Goal: Task Accomplishment & Management: Manage account settings

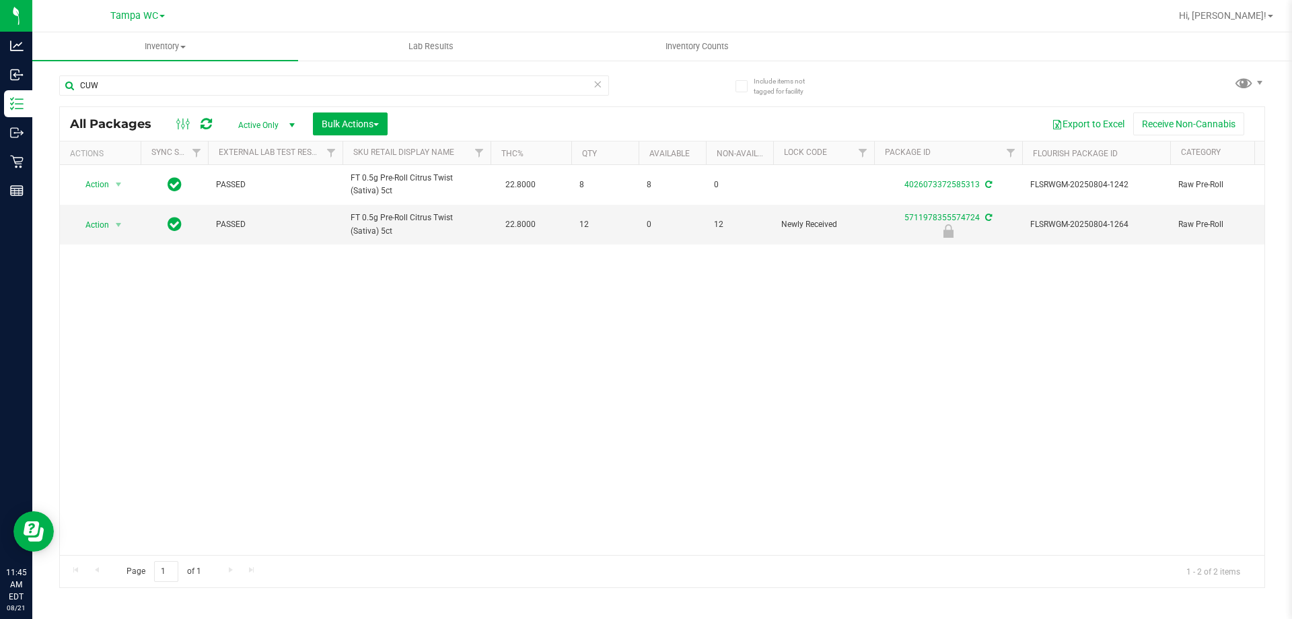
click at [274, 275] on div "Action Action Adjust qty Create package Edit attributes Global inventory Locate…" at bounding box center [662, 360] width 1205 height 390
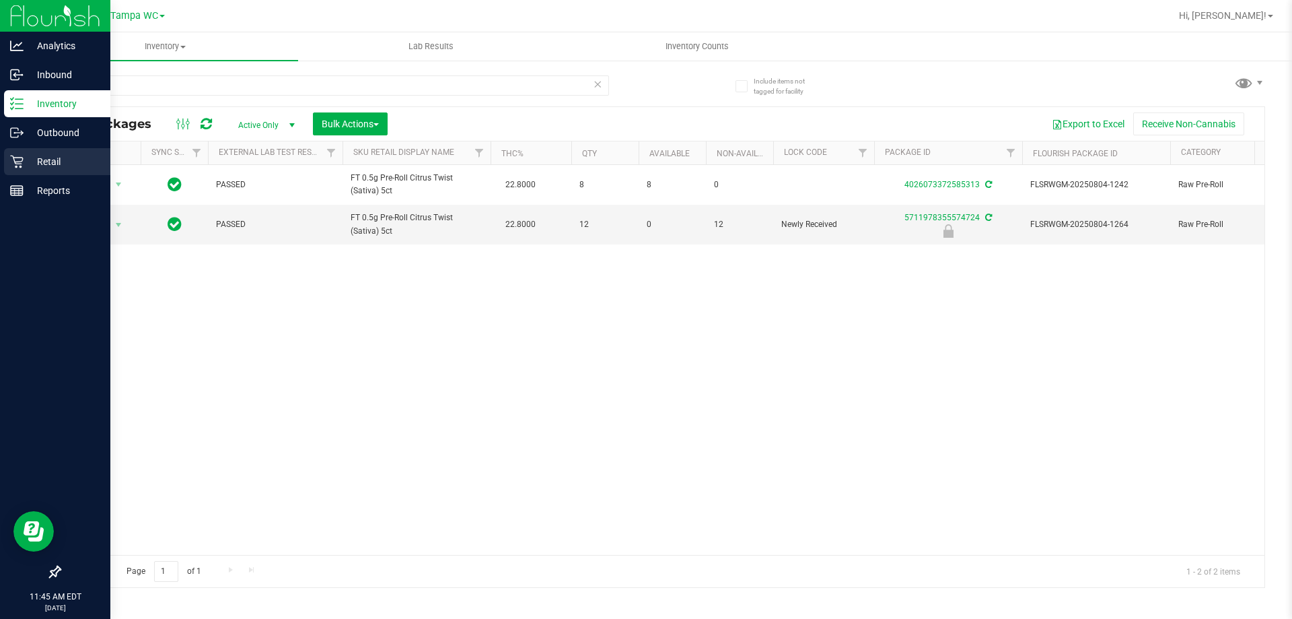
click at [16, 162] on icon at bounding box center [16, 161] width 13 height 13
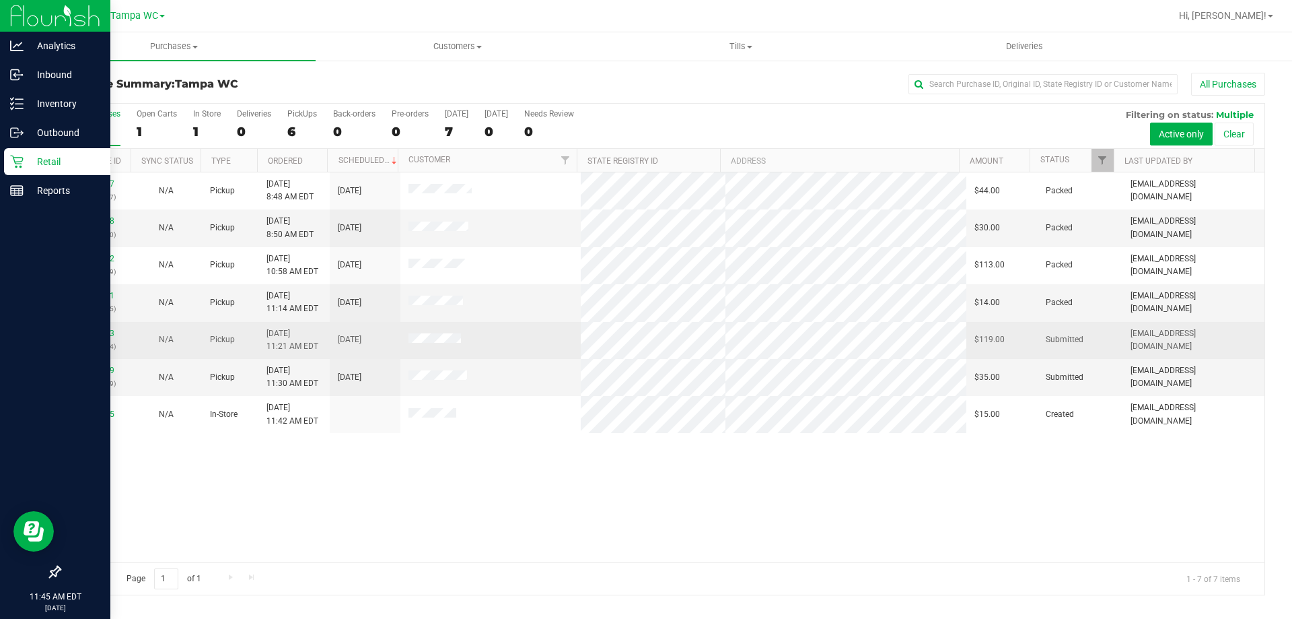
click at [98, 341] on p "(316363784)" at bounding box center [95, 346] width 55 height 13
click at [98, 339] on div "11822353 (316363784)" at bounding box center [95, 340] width 55 height 26
click at [100, 333] on link "11822353" at bounding box center [96, 333] width 38 height 9
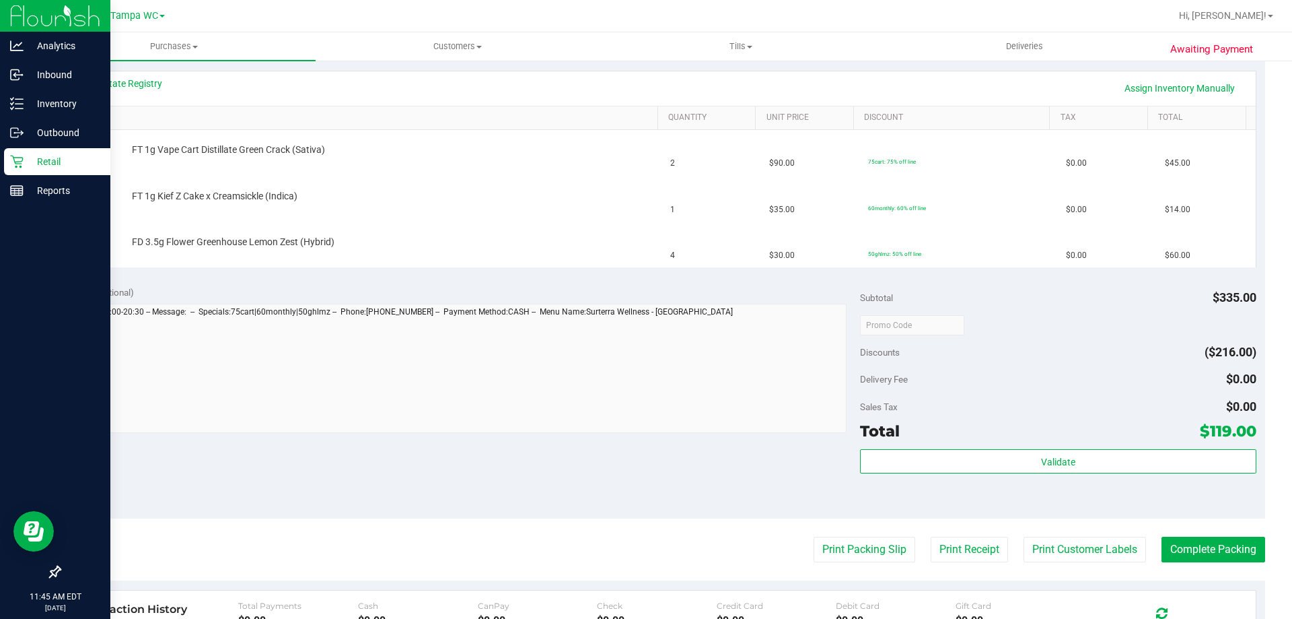
scroll to position [337, 0]
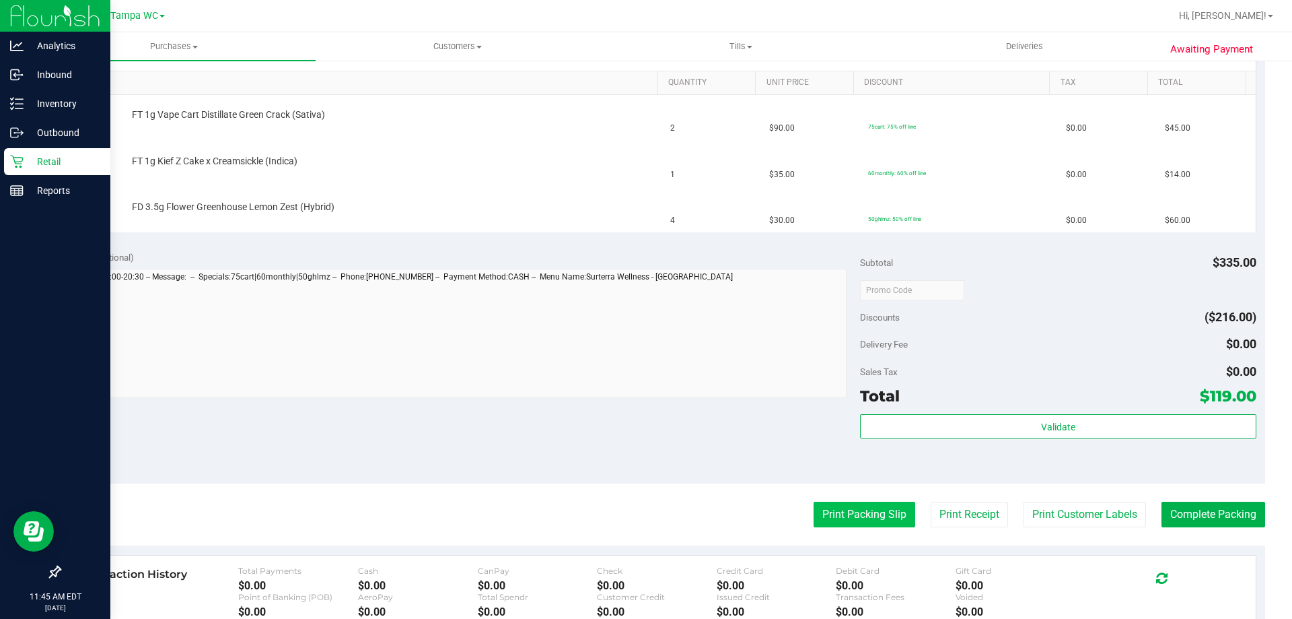
click at [825, 517] on button "Print Packing Slip" at bounding box center [865, 515] width 102 height 26
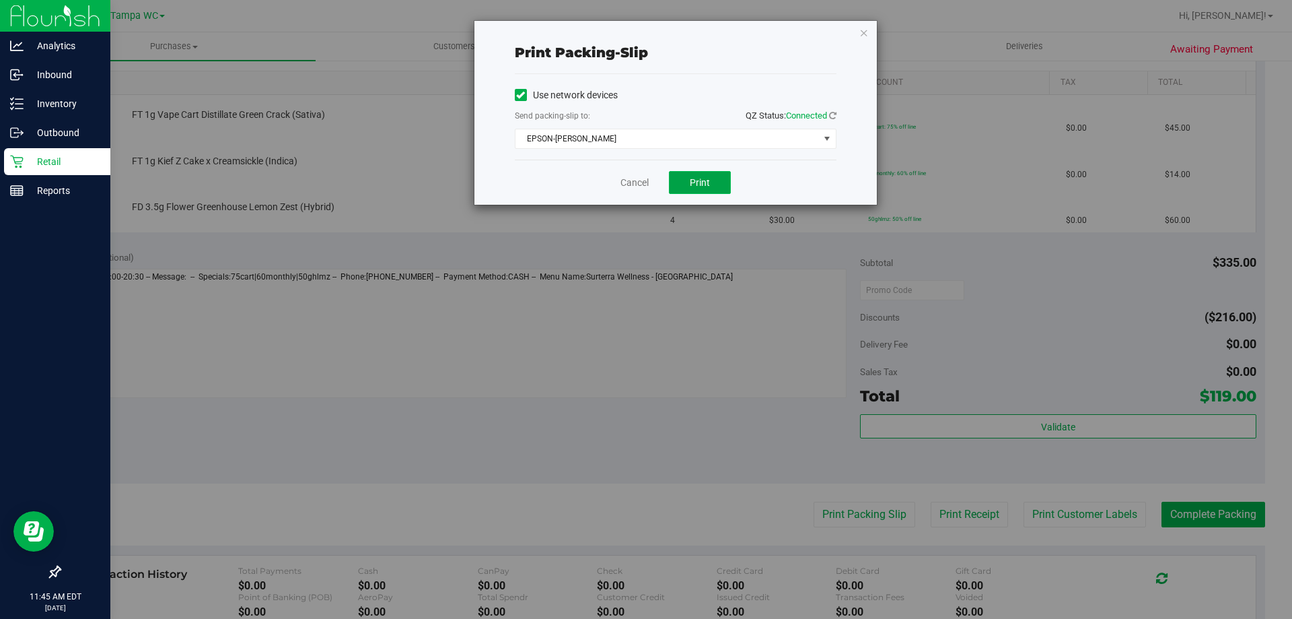
click at [714, 191] on button "Print" at bounding box center [700, 182] width 62 height 23
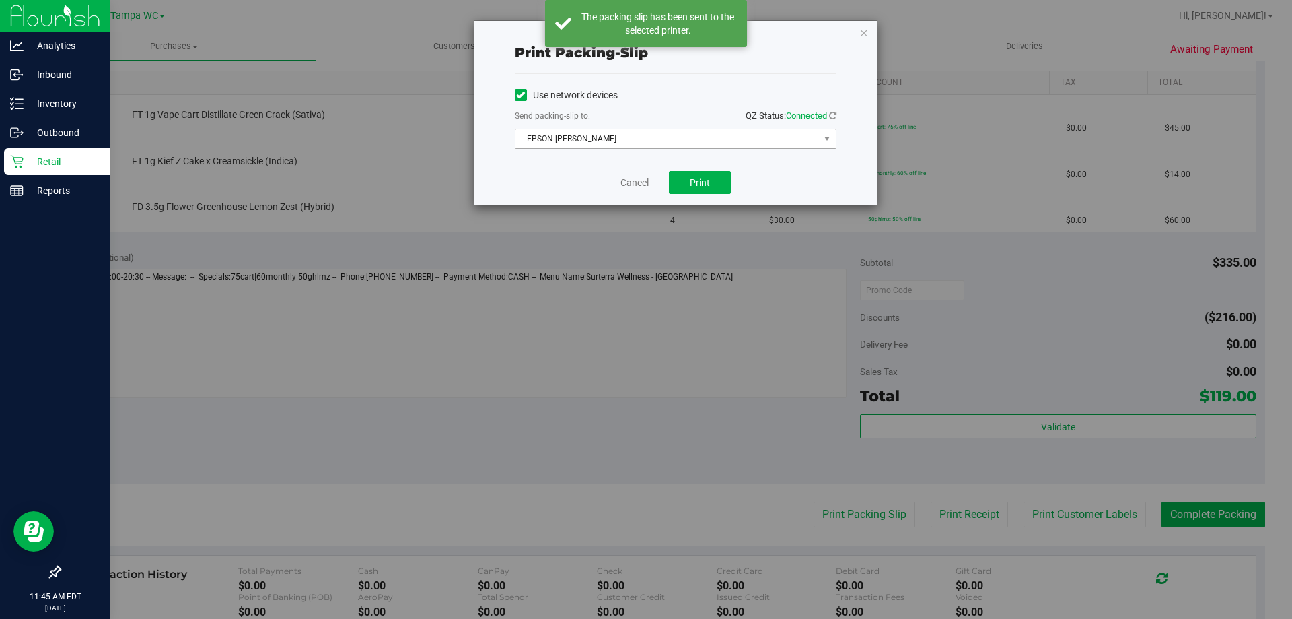
click at [783, 132] on span "EPSON-[PERSON_NAME]" at bounding box center [668, 138] width 304 height 19
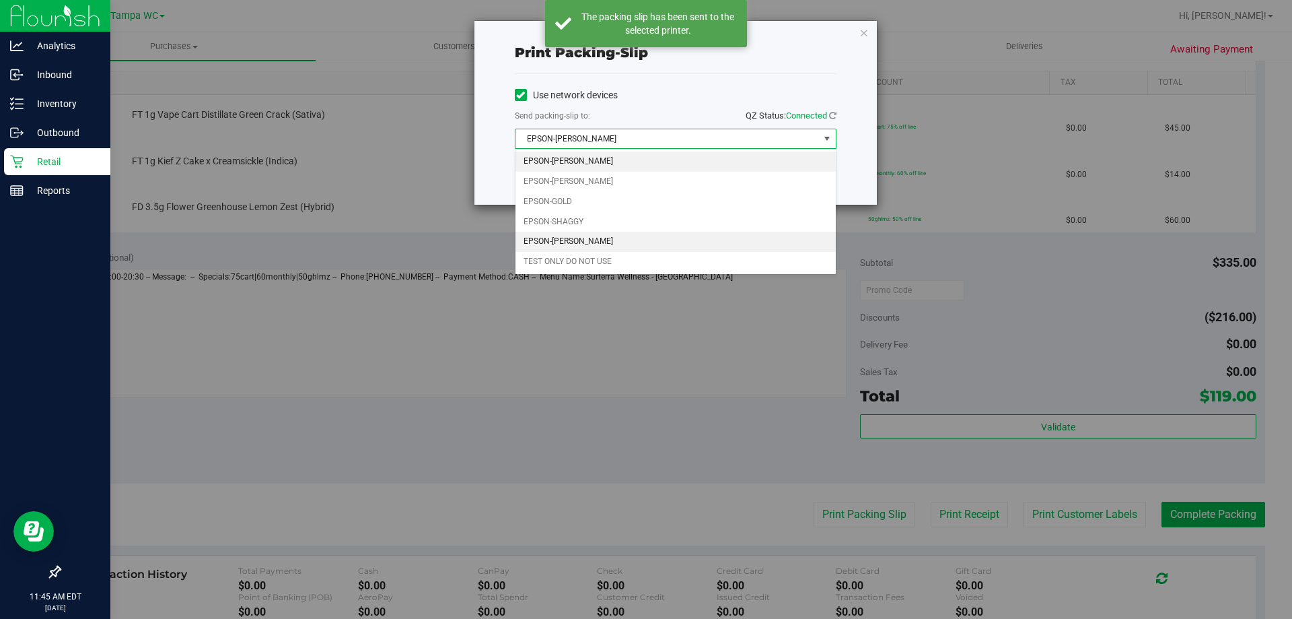
click at [537, 235] on li "EPSON-[PERSON_NAME]" at bounding box center [676, 242] width 320 height 20
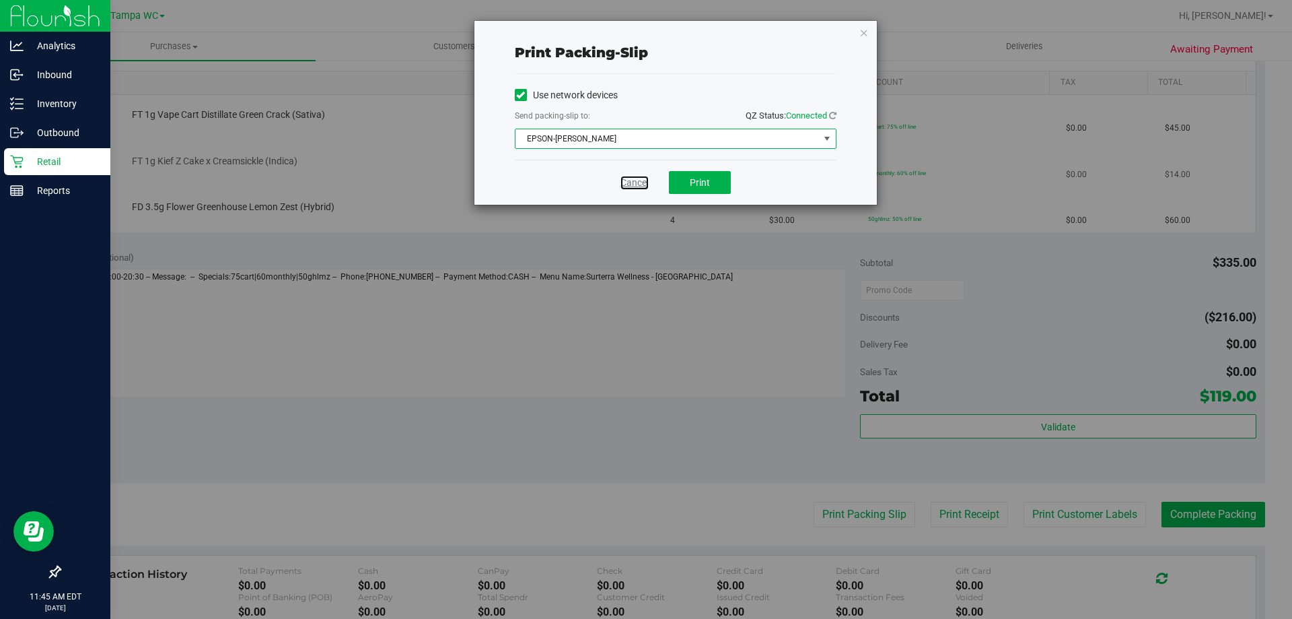
click at [633, 182] on link "Cancel" at bounding box center [635, 183] width 28 height 14
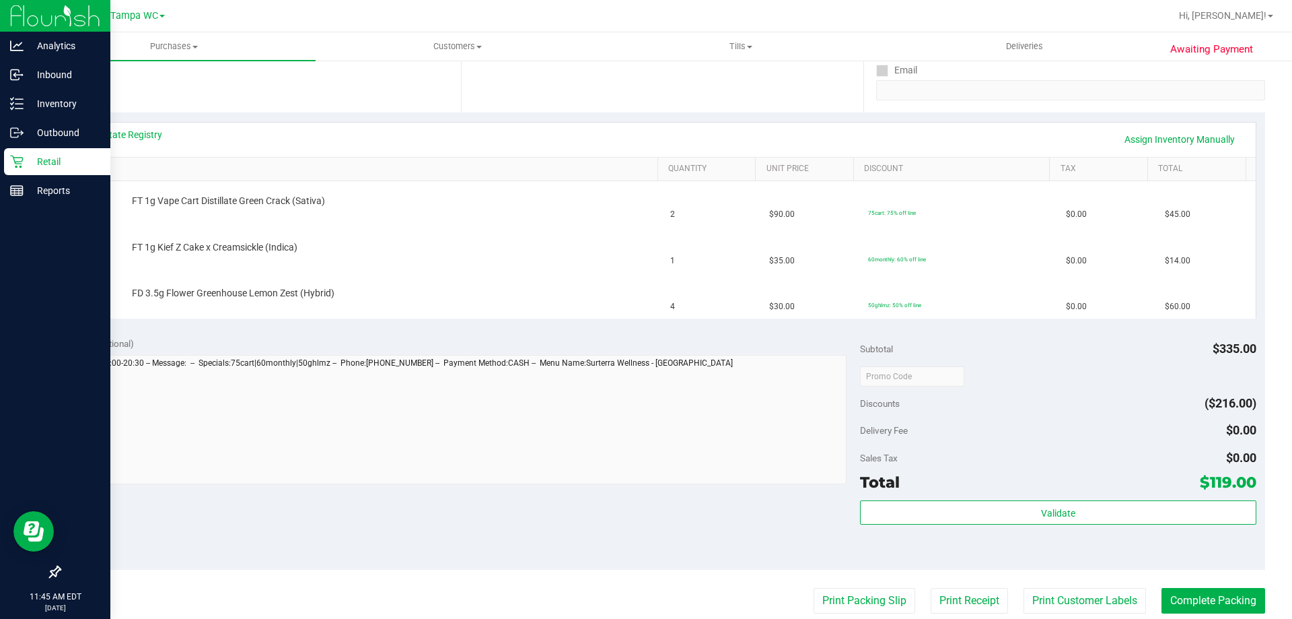
scroll to position [232, 0]
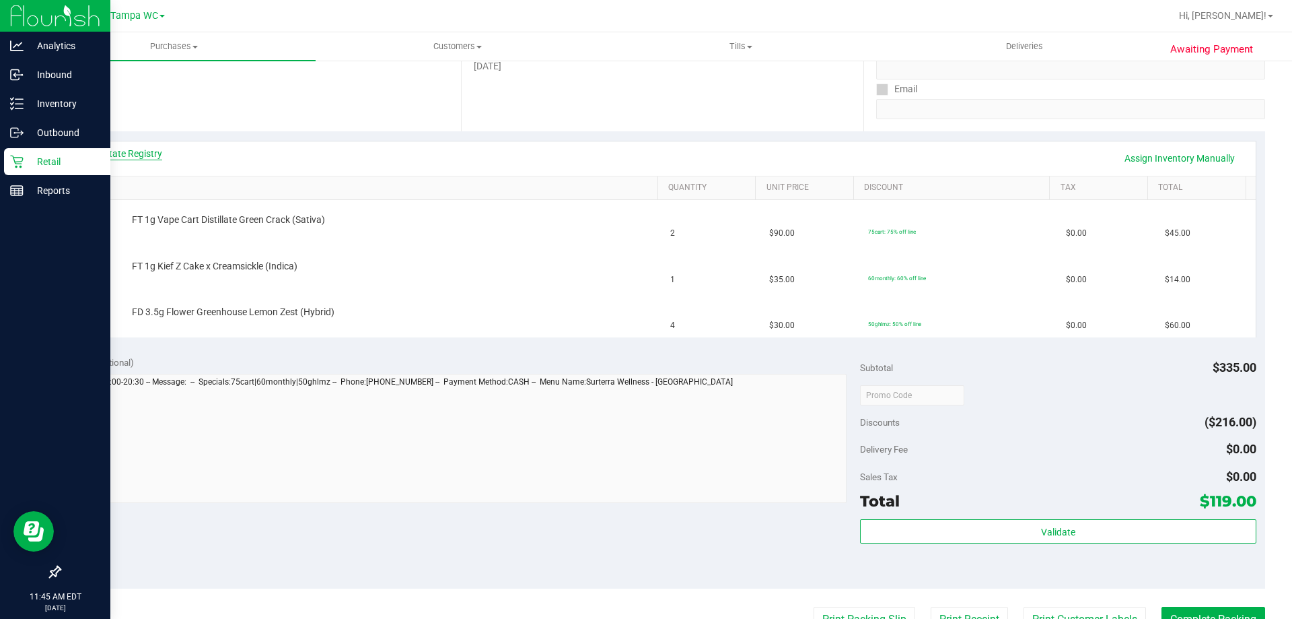
click at [129, 154] on link "View State Registry" at bounding box center [121, 153] width 81 height 13
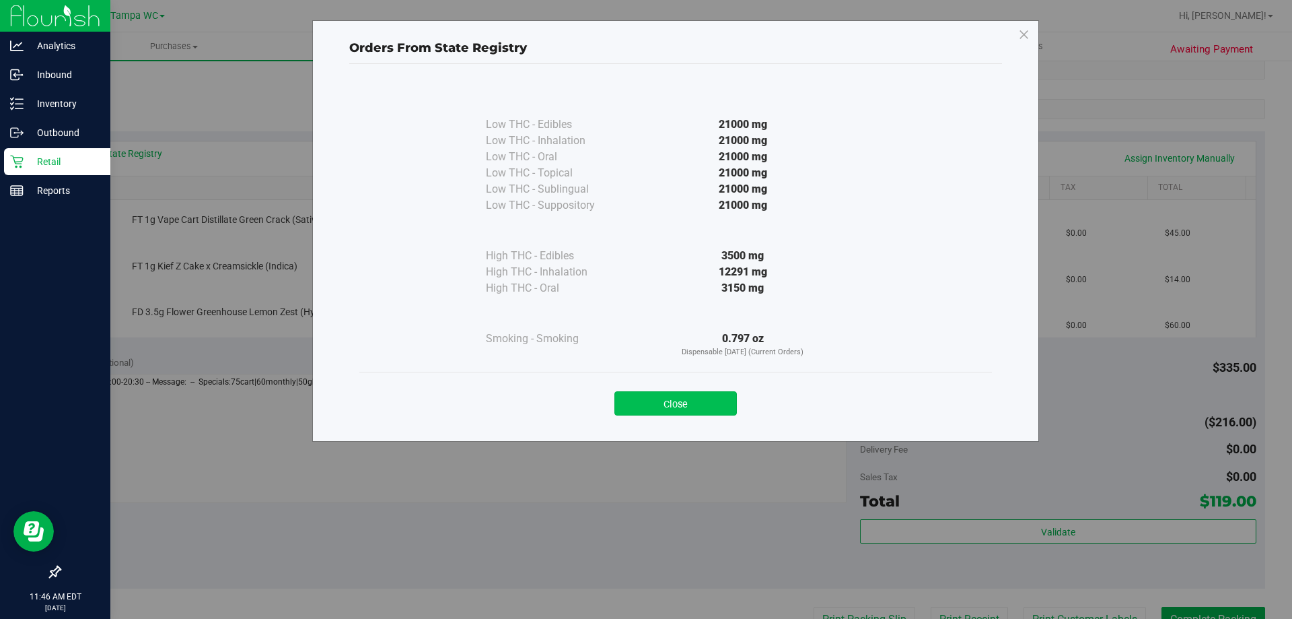
click at [695, 411] on button "Close" at bounding box center [676, 403] width 123 height 24
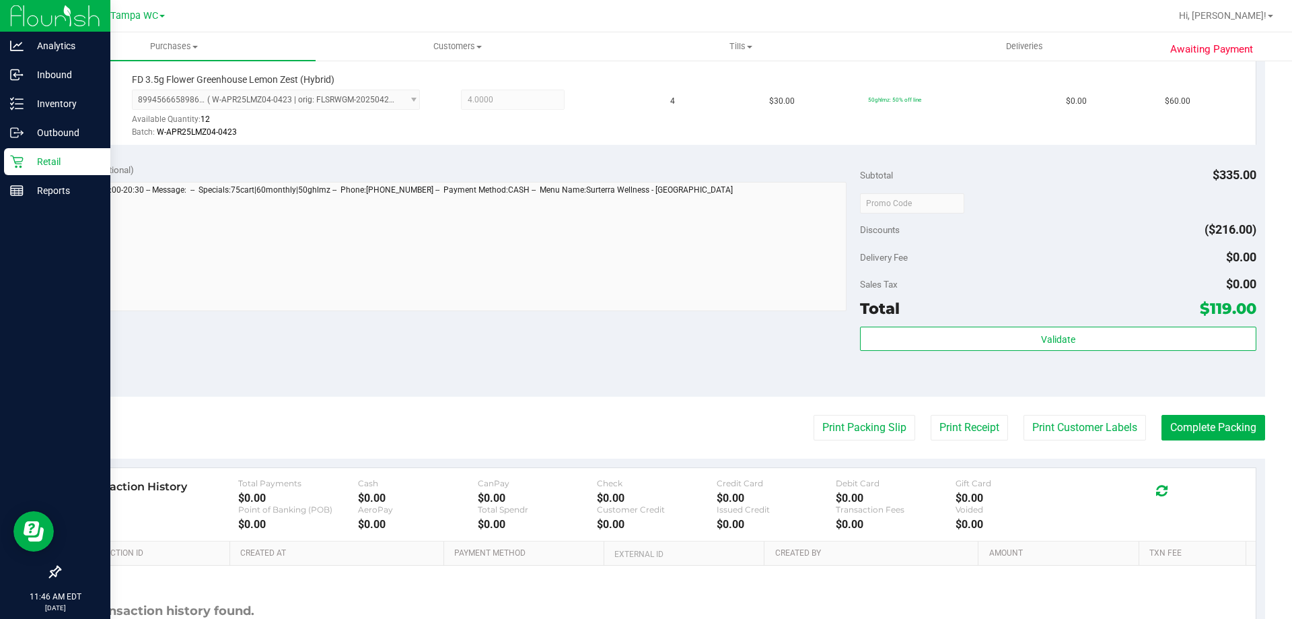
scroll to position [635, 0]
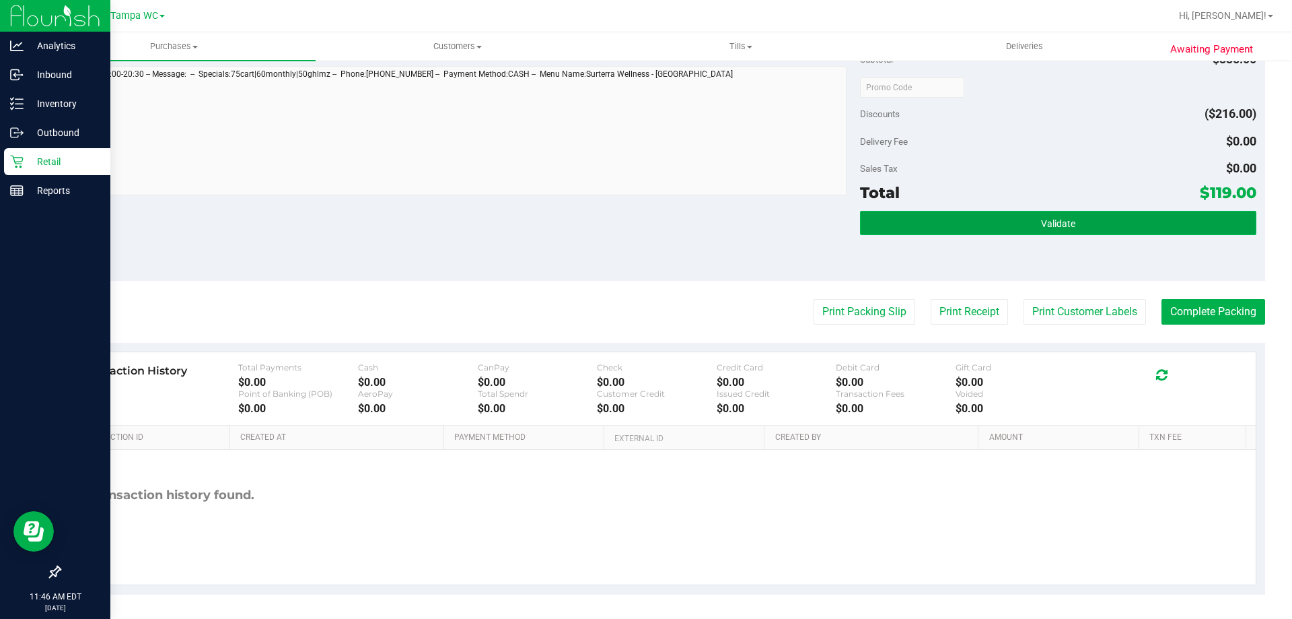
click at [1087, 234] on button "Validate" at bounding box center [1058, 223] width 396 height 24
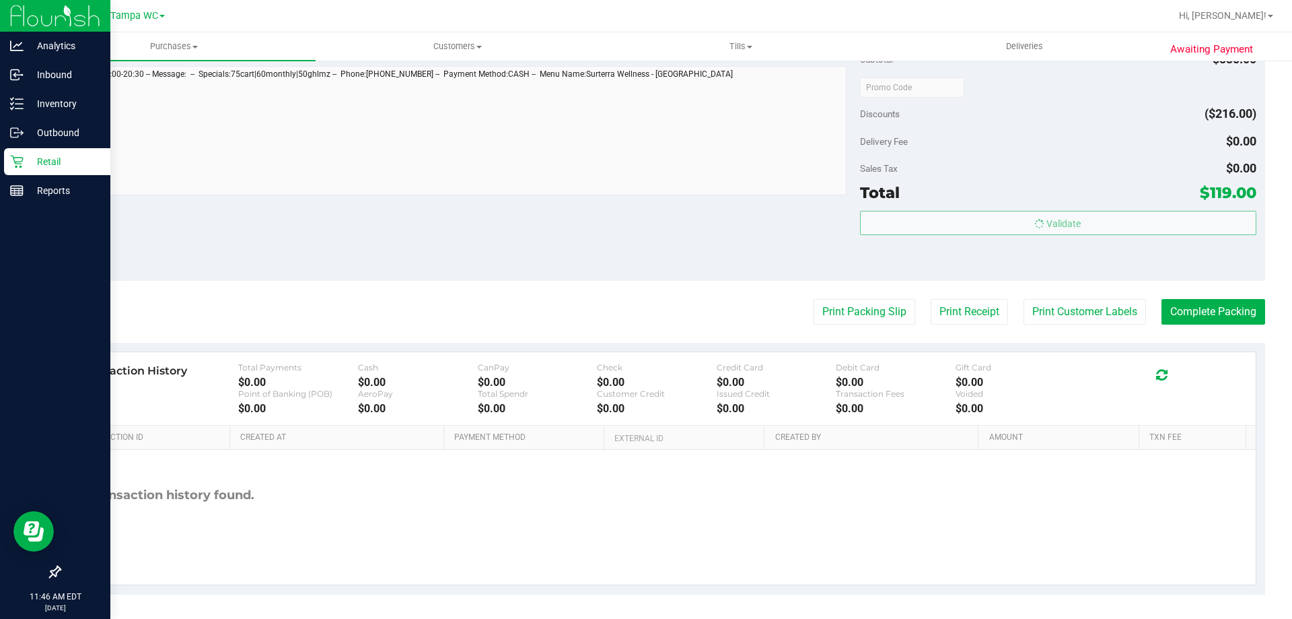
click at [1086, 185] on body "Analytics Inbound Inventory Outbound Retail Reports 11:46 AM EDT [DATE] 08/21 T…" at bounding box center [646, 309] width 1292 height 619
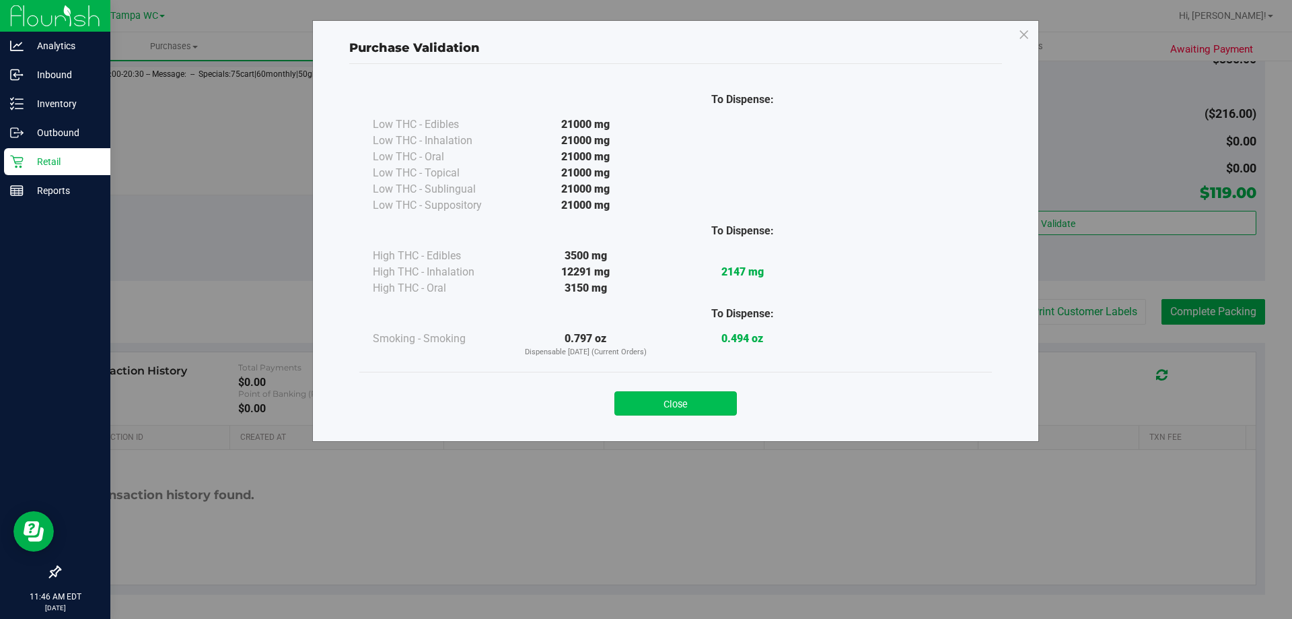
click at [708, 399] on button "Close" at bounding box center [676, 403] width 123 height 24
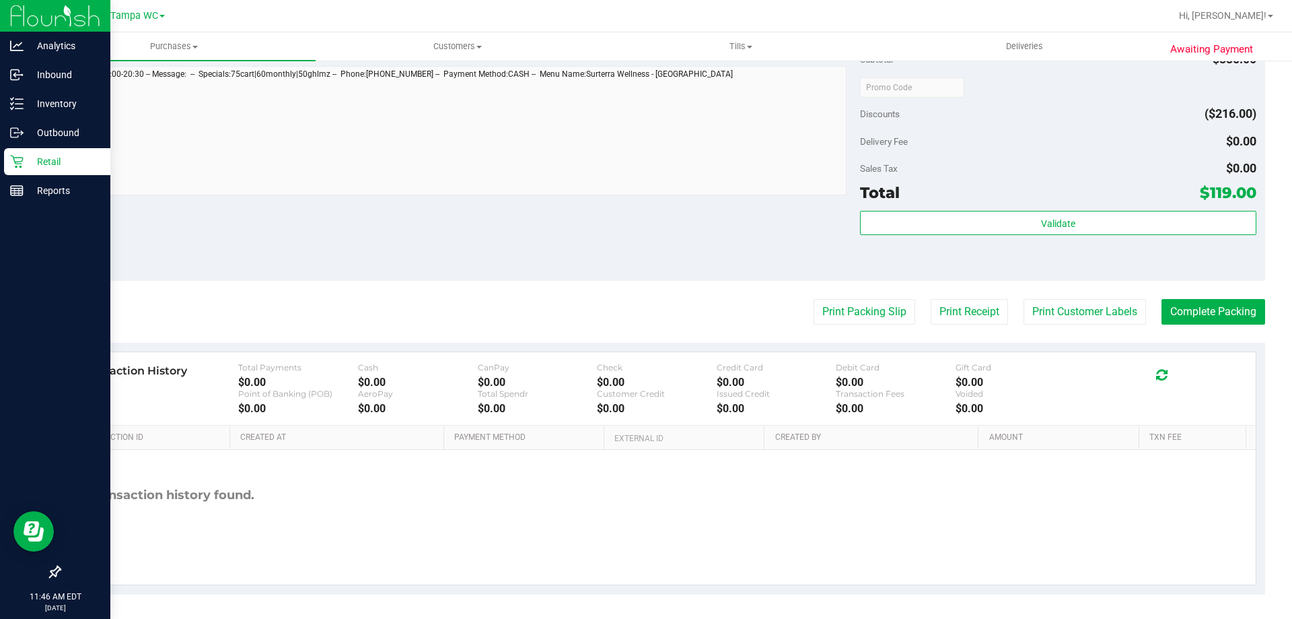
click at [864, 328] on purchase-details "Back Edit Purchase Cancel Purchase View Profile # 11822353 BioTrack ID: - Submi…" at bounding box center [662, 15] width 1206 height 1157
click at [864, 319] on button "Print Packing Slip" at bounding box center [865, 312] width 102 height 26
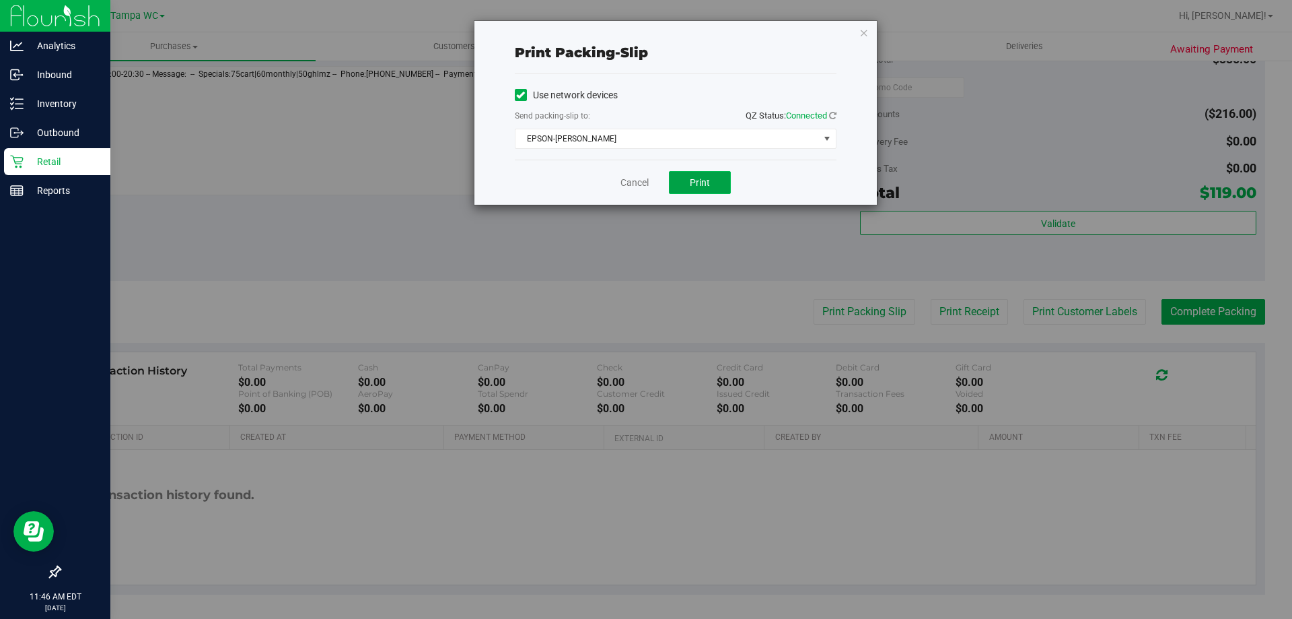
click at [705, 182] on span "Print" at bounding box center [700, 182] width 20 height 11
click at [630, 180] on link "Cancel" at bounding box center [635, 183] width 28 height 14
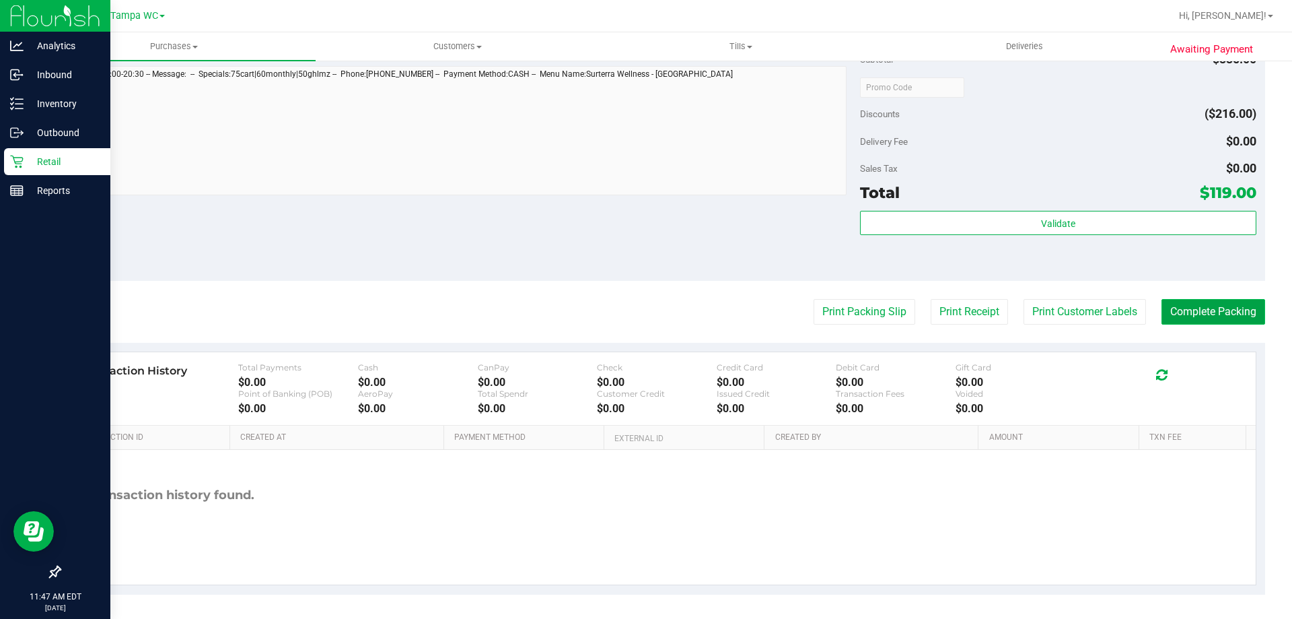
click at [1168, 306] on button "Complete Packing" at bounding box center [1214, 312] width 104 height 26
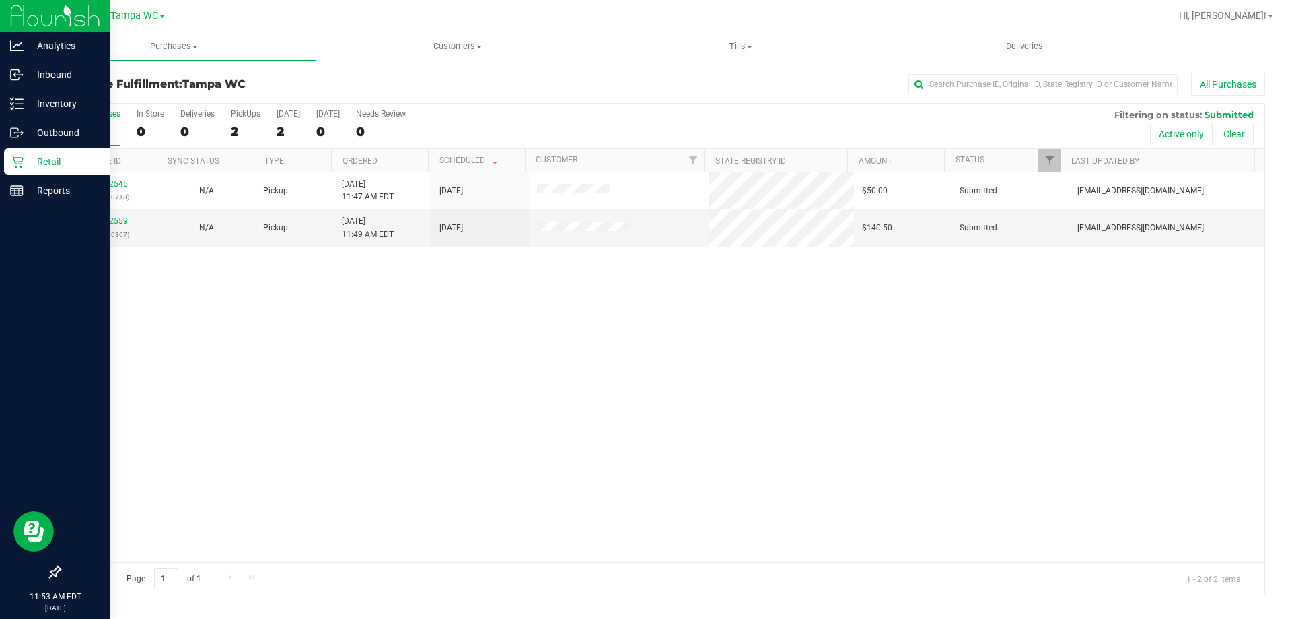
click at [482, 312] on div "11822545 (316370718) N/A Pickup [DATE] 11:47 AM EDT 8/21/2025 $50.00 Submitted …" at bounding box center [662, 367] width 1205 height 390
click at [158, 224] on td "N/A" at bounding box center [207, 227] width 98 height 36
click at [88, 215] on div "11822559 (316370307)" at bounding box center [108, 228] width 81 height 26
click at [90, 215] on div "11822559 (316370307)" at bounding box center [108, 228] width 81 height 26
click at [108, 219] on link "11822559" at bounding box center [109, 220] width 38 height 9
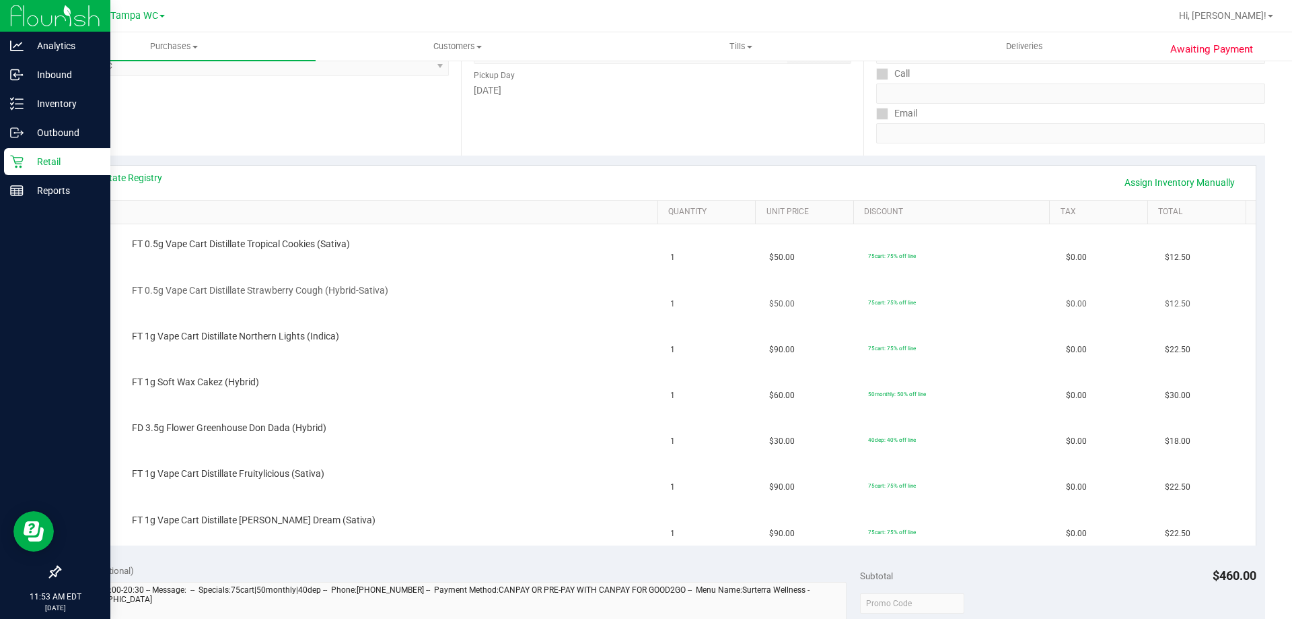
scroll to position [269, 0]
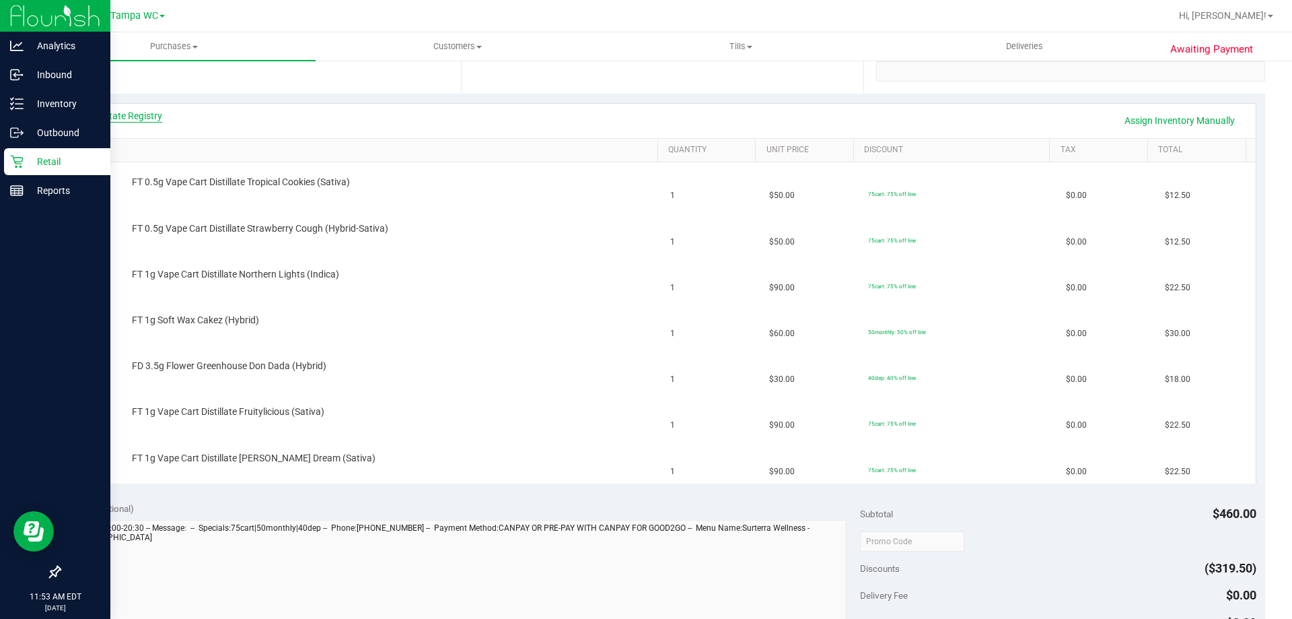
click at [139, 112] on link "View State Registry" at bounding box center [121, 115] width 81 height 13
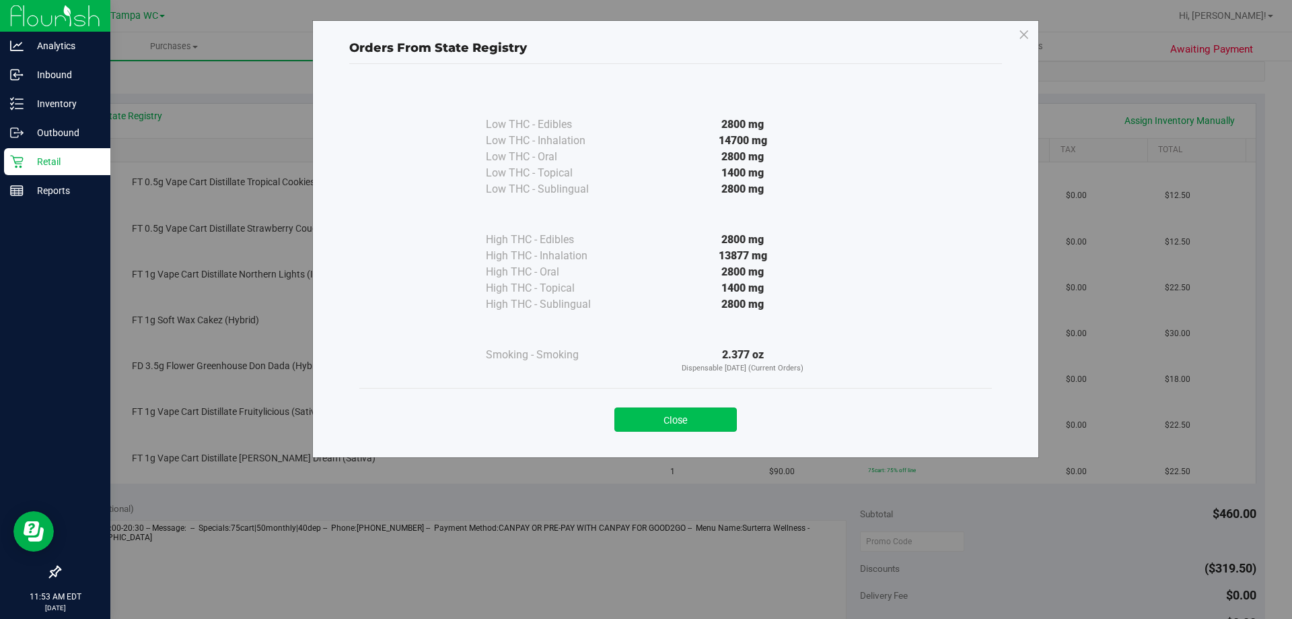
click at [697, 423] on button "Close" at bounding box center [676, 419] width 123 height 24
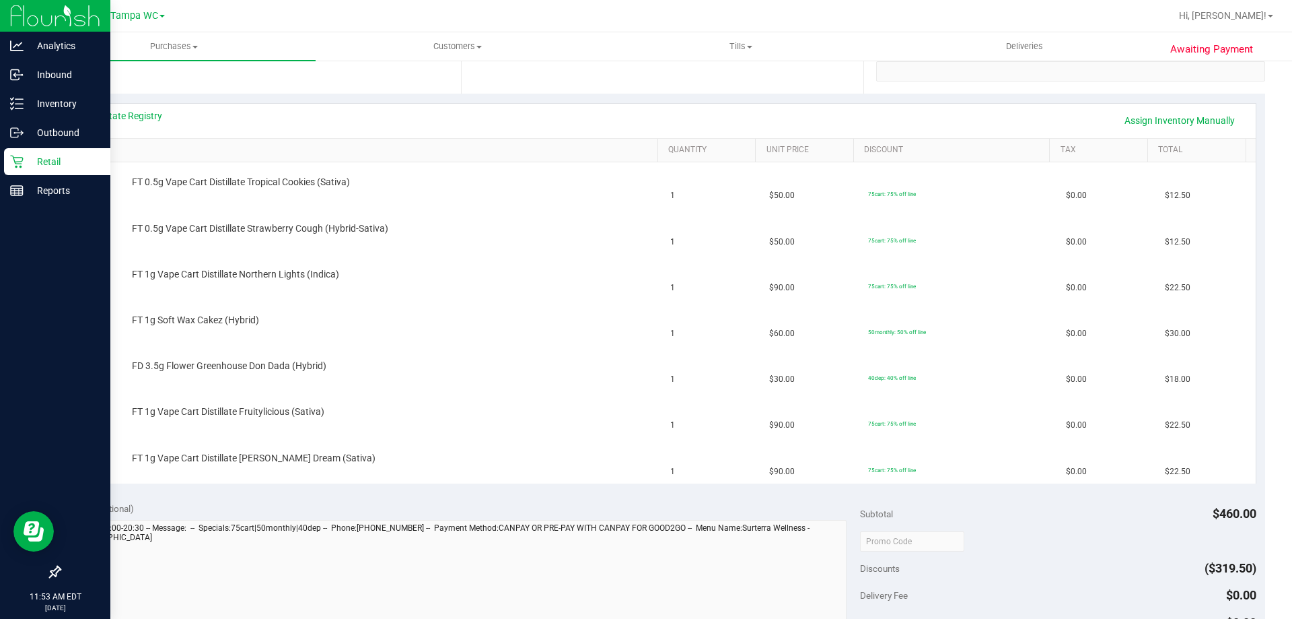
click at [90, 145] on link "SKU" at bounding box center [365, 150] width 573 height 11
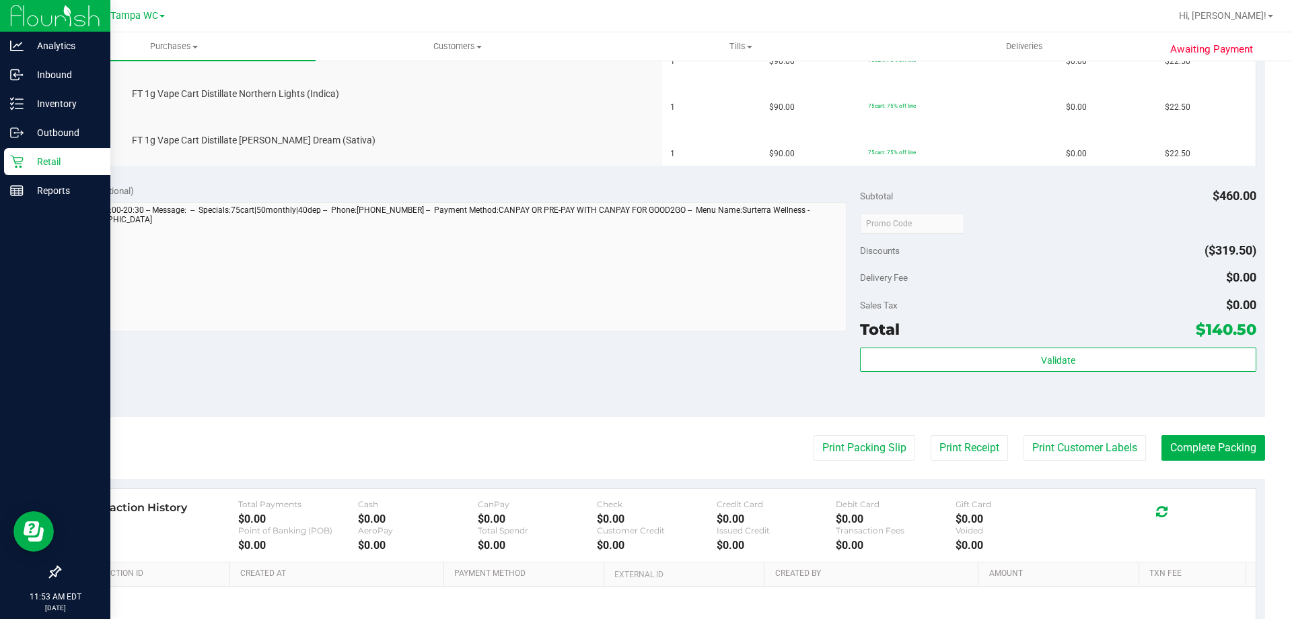
scroll to position [606, 0]
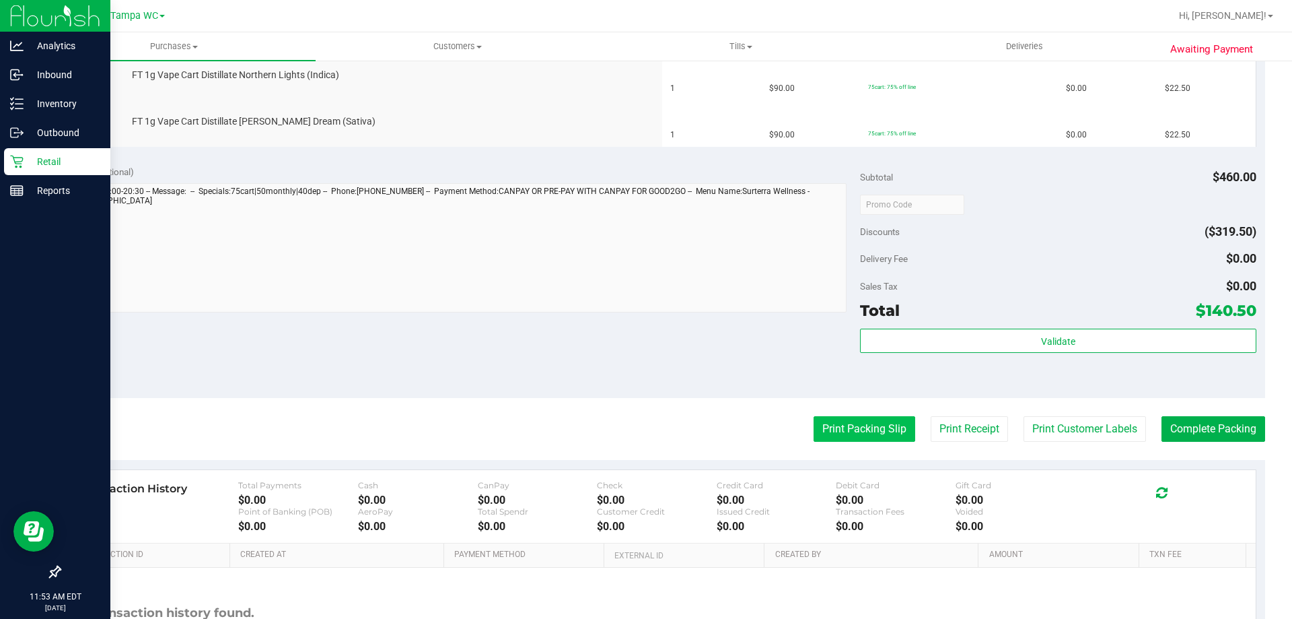
click at [873, 431] on button "Print Packing Slip" at bounding box center [865, 429] width 102 height 26
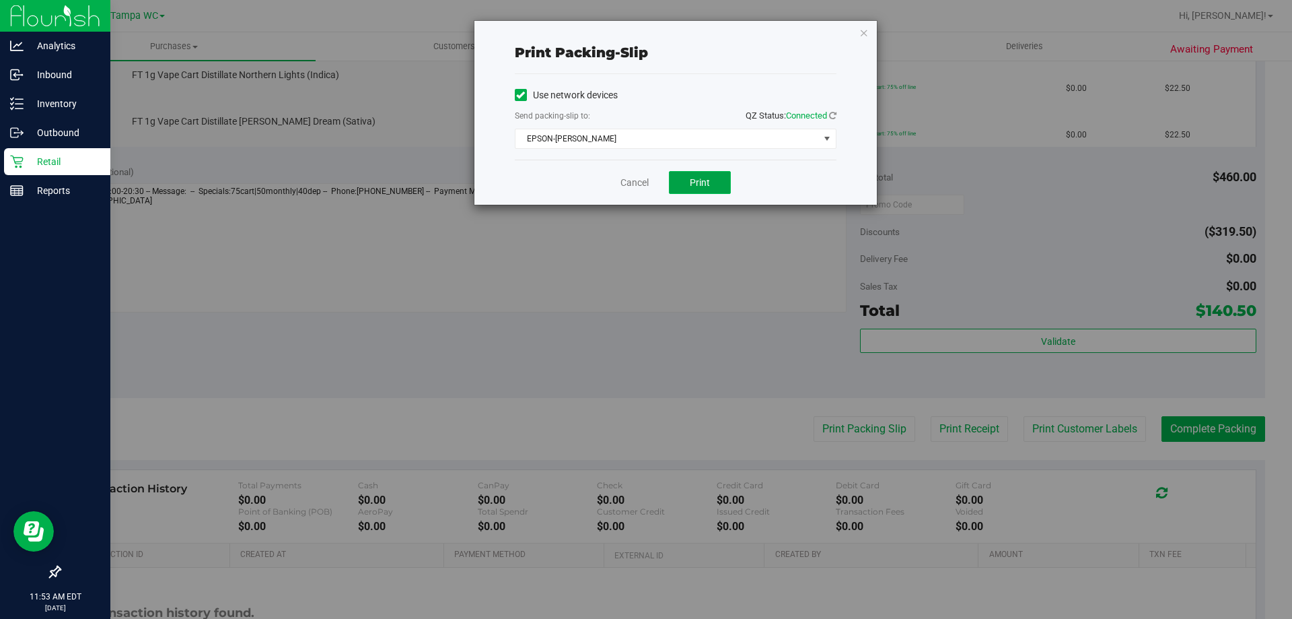
click at [689, 190] on button "Print" at bounding box center [700, 182] width 62 height 23
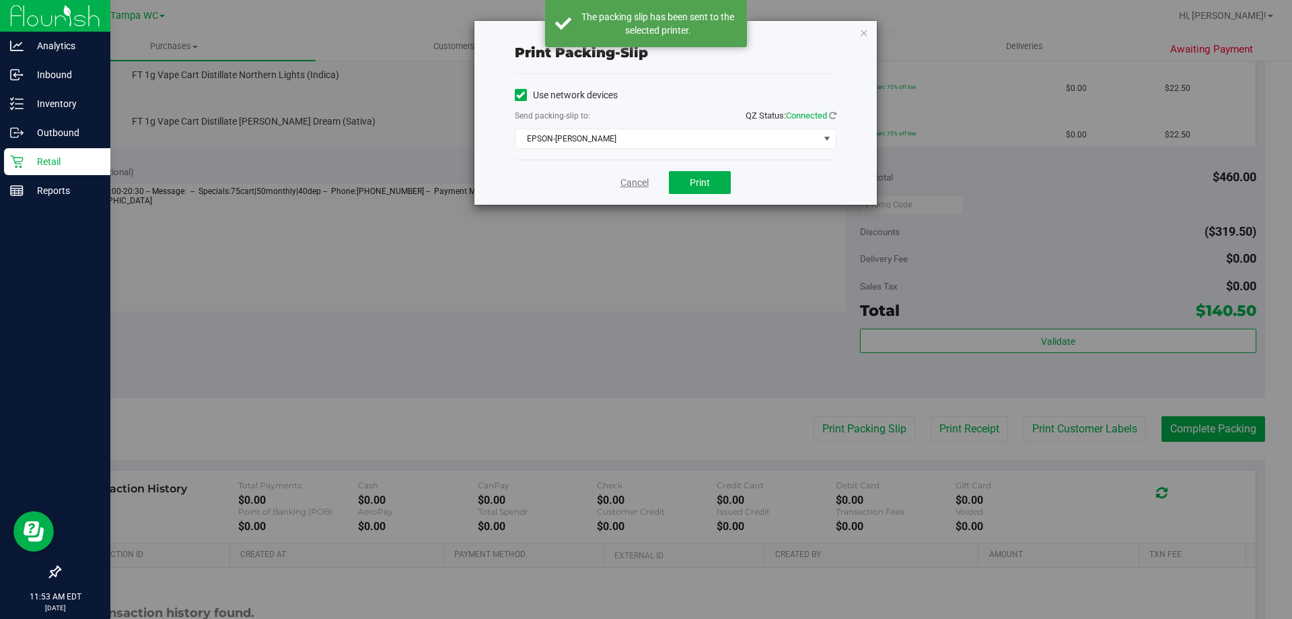
click at [646, 185] on link "Cancel" at bounding box center [635, 183] width 28 height 14
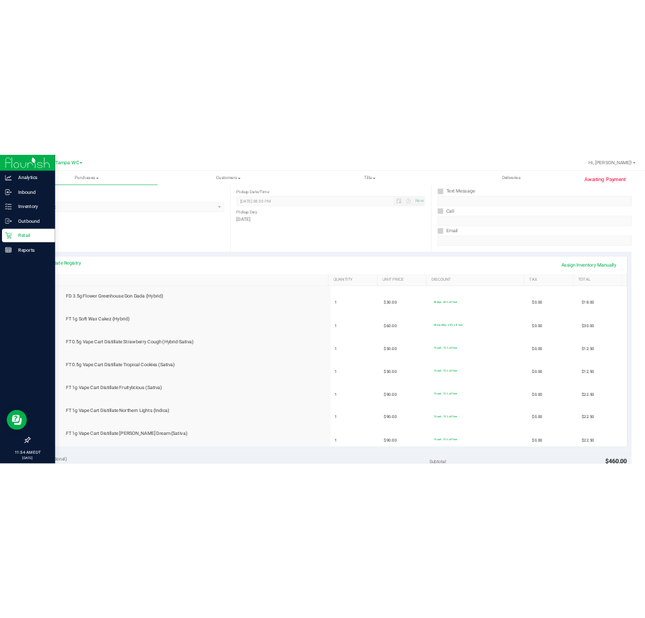
scroll to position [170, 0]
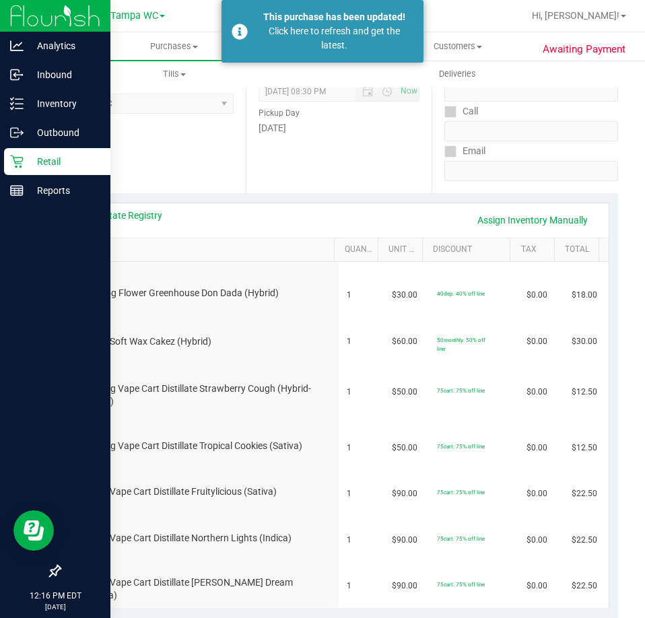
click at [38, 164] on p "Retail" at bounding box center [64, 161] width 81 height 16
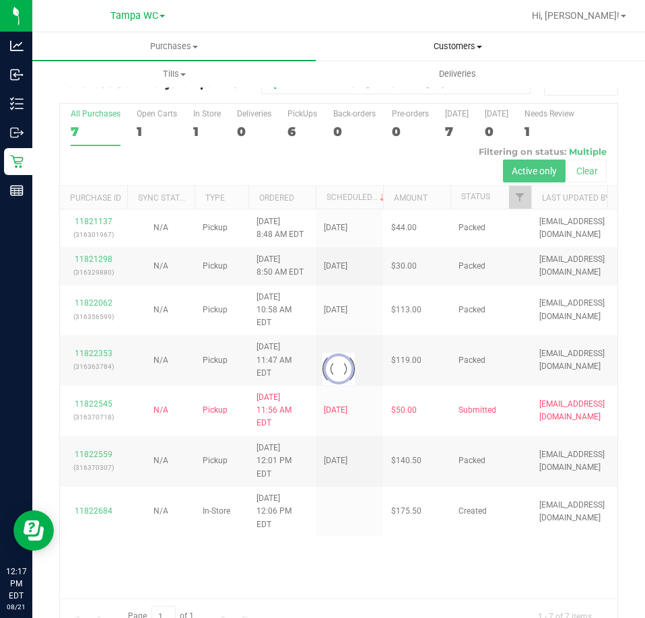
click at [444, 42] on span "Customers" at bounding box center [457, 46] width 282 height 12
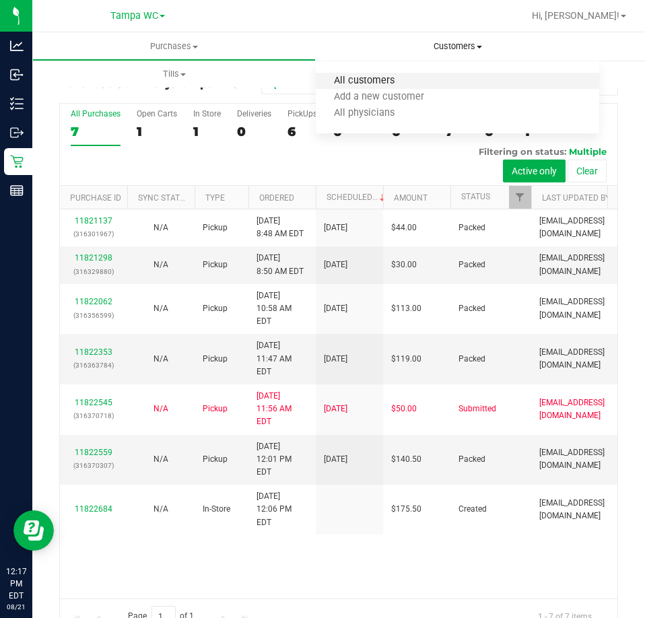
click at [376, 80] on span "All customers" at bounding box center [364, 80] width 97 height 11
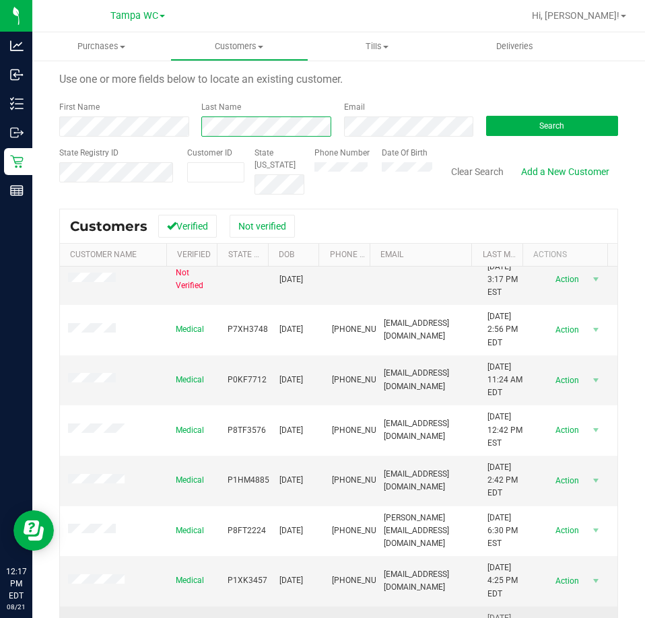
scroll to position [122, 0]
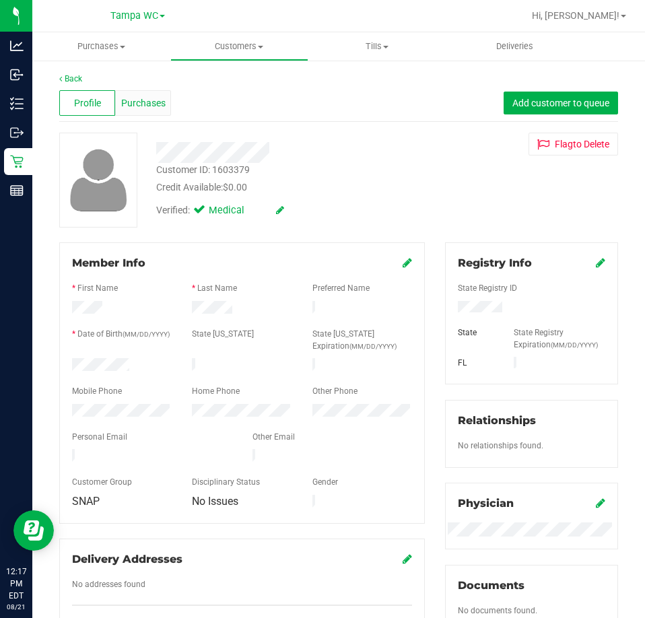
click at [158, 106] on span "Purchases" at bounding box center [143, 103] width 44 height 14
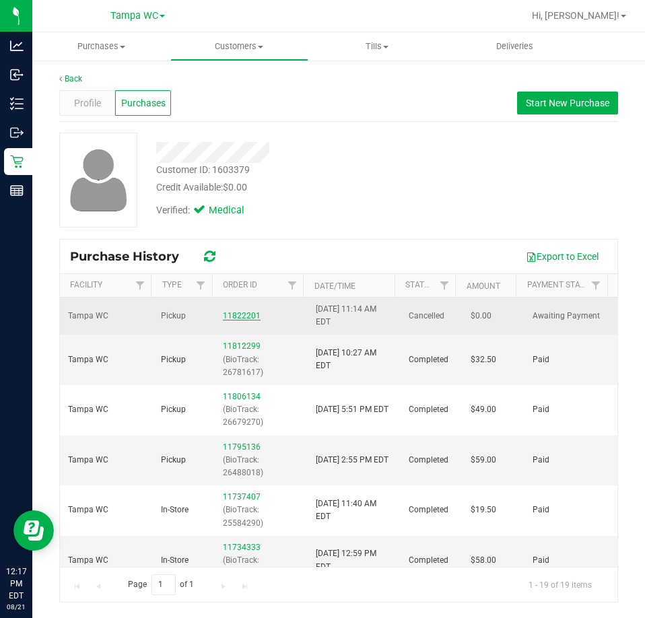
click at [226, 315] on link "11822201" at bounding box center [242, 315] width 38 height 9
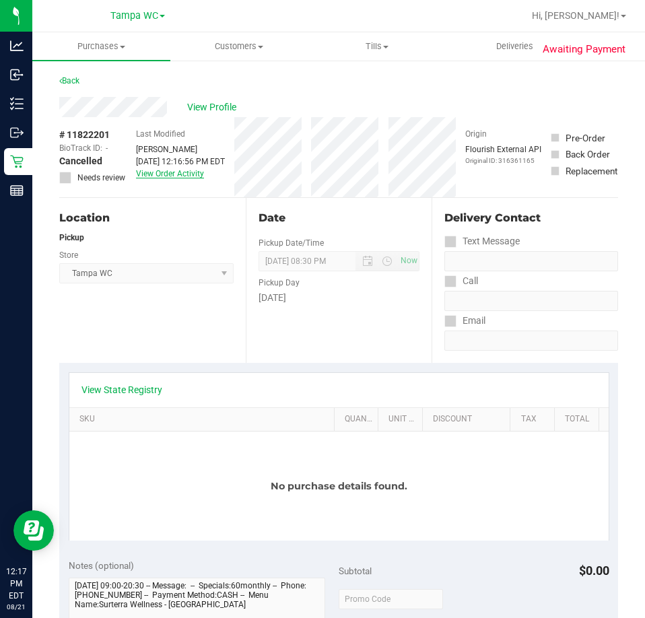
click at [184, 172] on link "View Order Activity" at bounding box center [170, 173] width 68 height 9
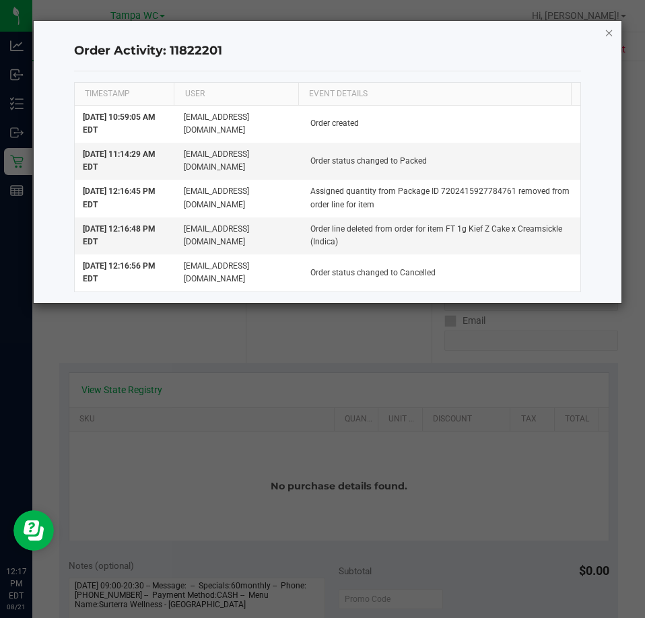
click at [607, 34] on icon "button" at bounding box center [608, 32] width 9 height 16
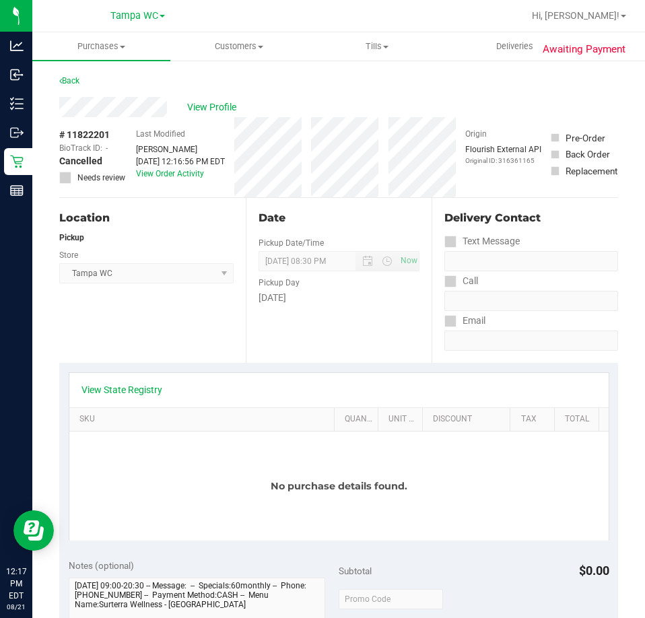
click at [181, 180] on div "Last Modified [PERSON_NAME] [DATE] 12:16:56 PM EDT View Order Activity" at bounding box center [180, 157] width 89 height 80
click at [166, 178] on link "View Order Activity" at bounding box center [170, 173] width 68 height 9
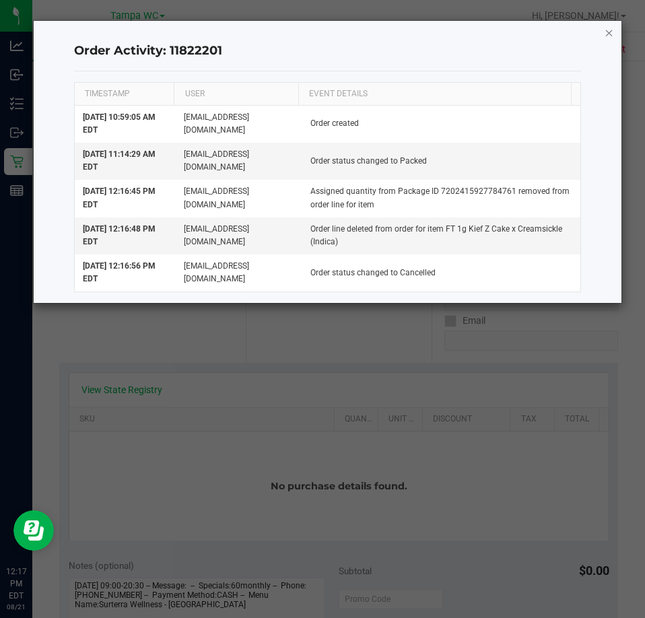
click at [611, 37] on icon "button" at bounding box center [608, 32] width 9 height 16
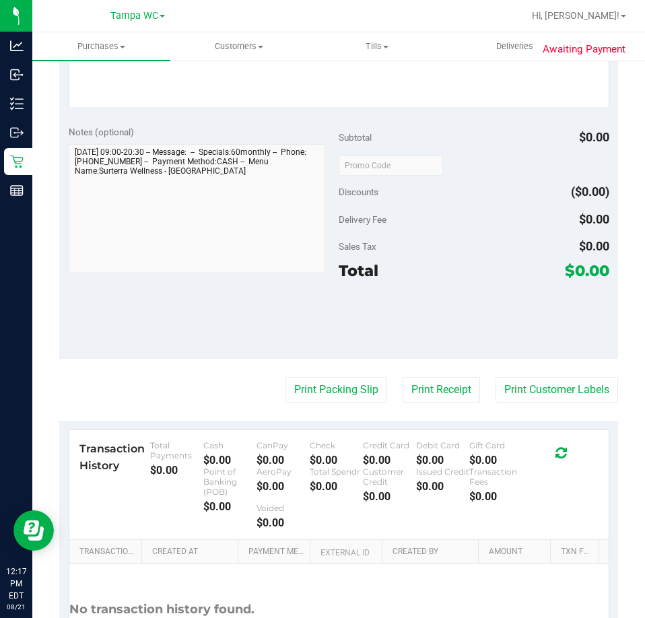
scroll to position [202, 0]
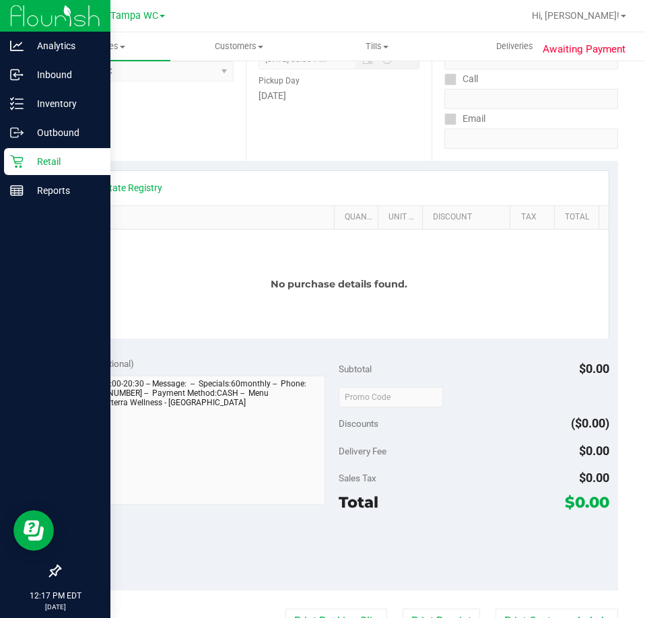
click at [7, 158] on div "Retail" at bounding box center [57, 161] width 106 height 27
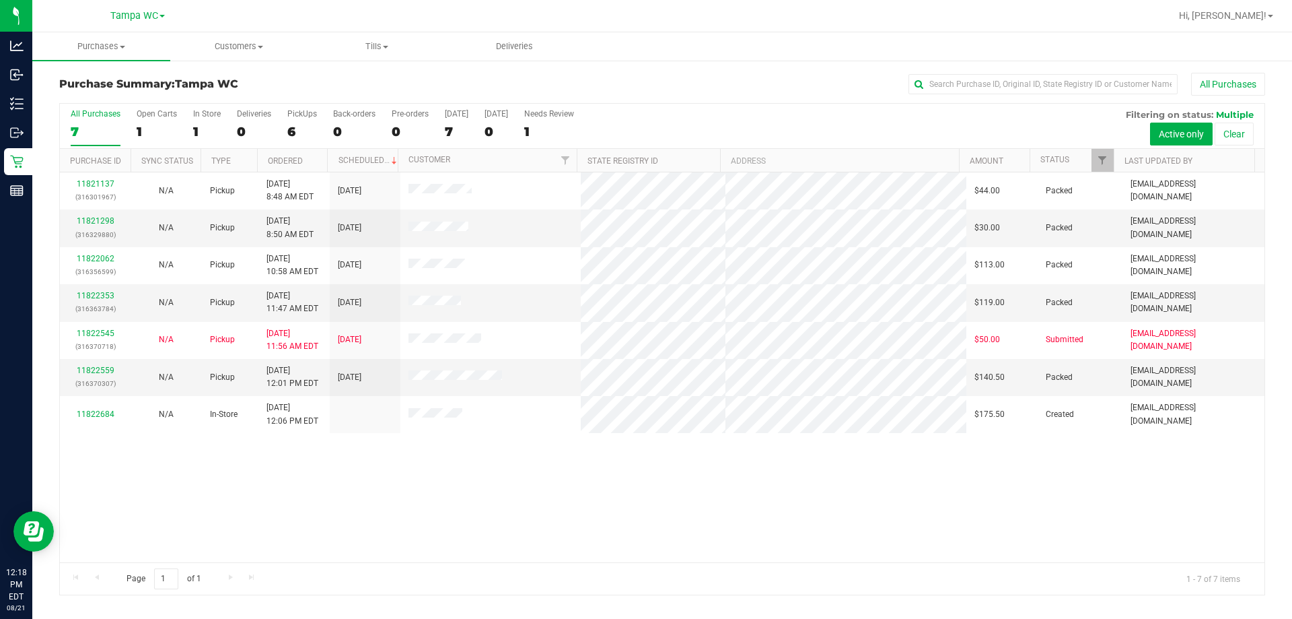
click at [747, 472] on div "11821137 (316301967) N/A Pickup [DATE] 8:48 AM EDT 8/21/2025 $44.00 Packed [EMA…" at bounding box center [662, 367] width 1205 height 390
click at [751, 471] on div "11821137 (316301967) N/A Pickup [DATE] 8:48 AM EDT 8/21/2025 $44.00 Packed [EMA…" at bounding box center [662, 367] width 1205 height 390
